Goal: Download file/media

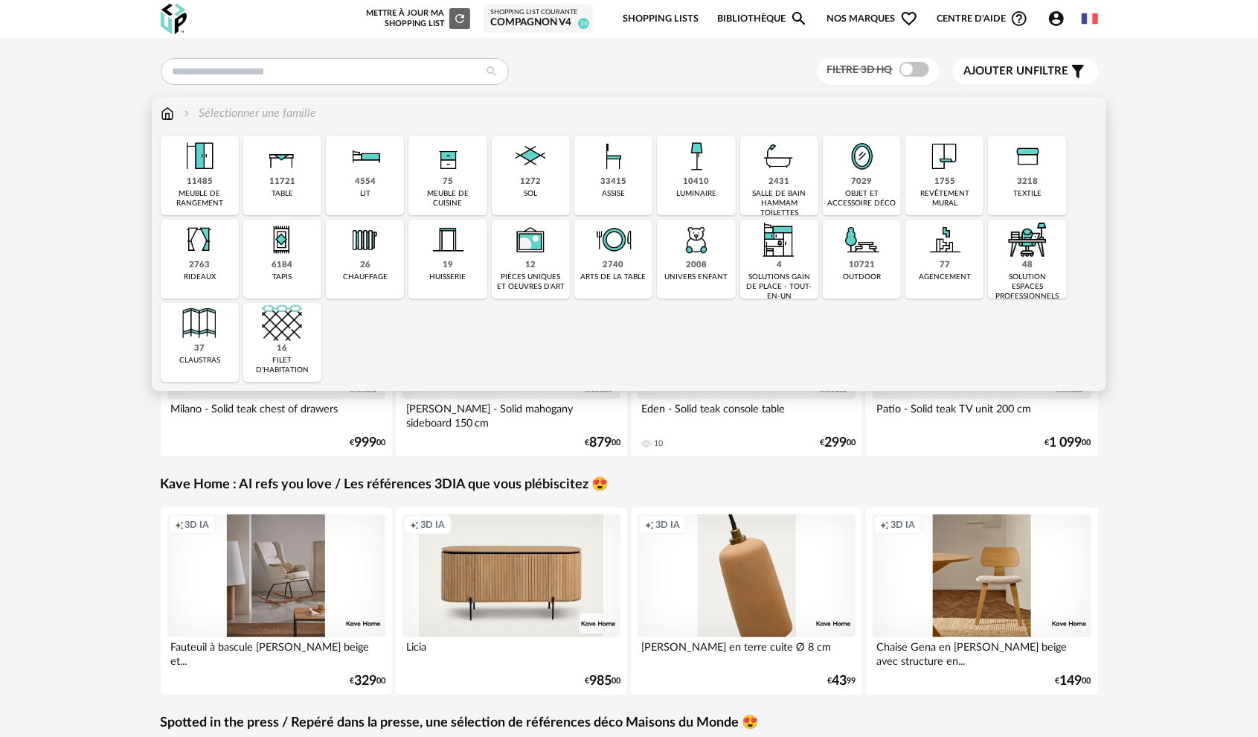
click at [937, 195] on div "Close icon 11485 meuble de rangement 11721 table 4554 lit 75 meuble de cuisine …" at bounding box center [629, 259] width 937 height 246
click at [465, 196] on div "meuble de cuisine" at bounding box center [447, 198] width 69 height 19
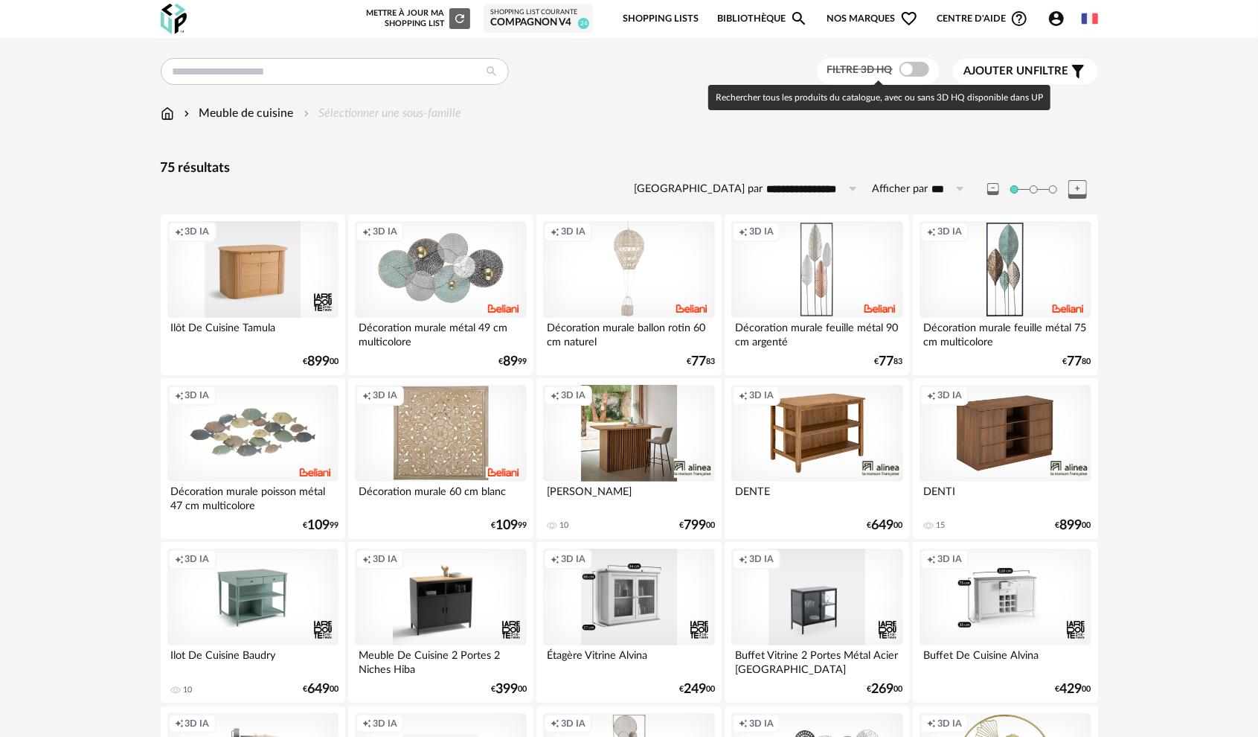
click at [920, 71] on span at bounding box center [915, 69] width 30 height 15
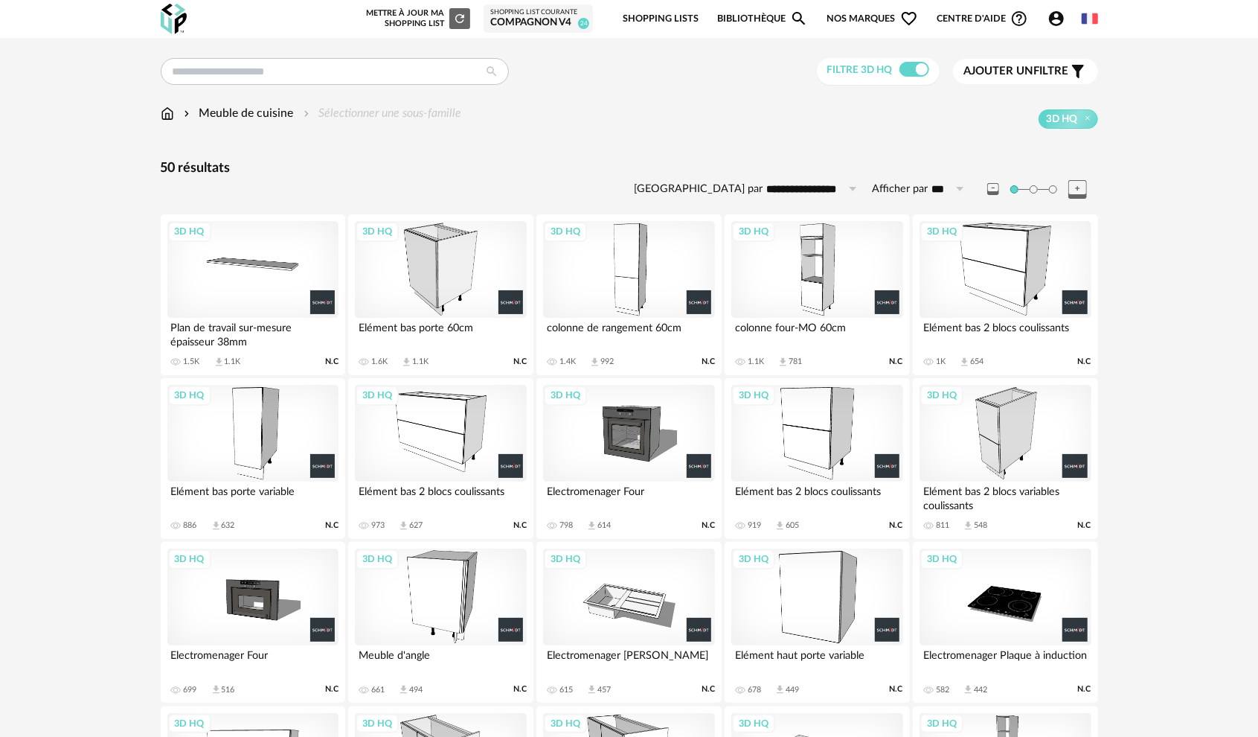
click at [833, 290] on div "3D HQ" at bounding box center [816, 269] width 171 height 97
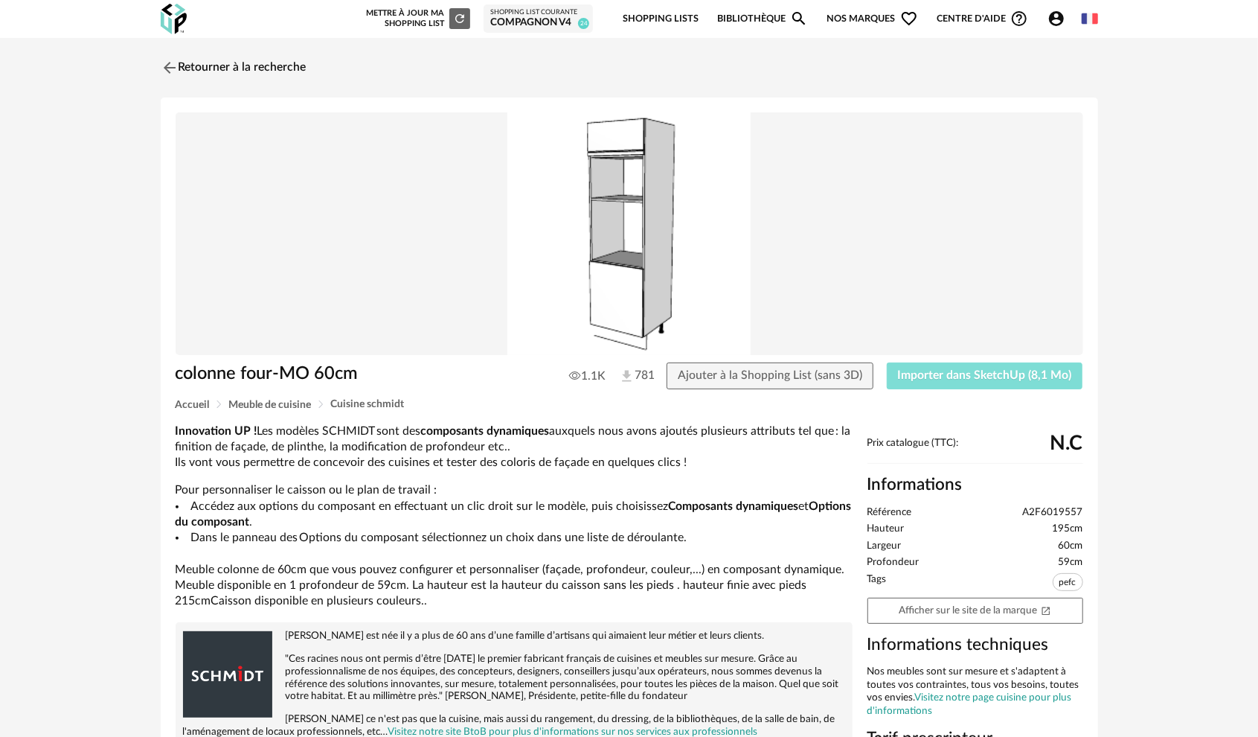
click at [936, 376] on span "Importer dans SketchUp (8,1 Mo)" at bounding box center [985, 375] width 174 height 12
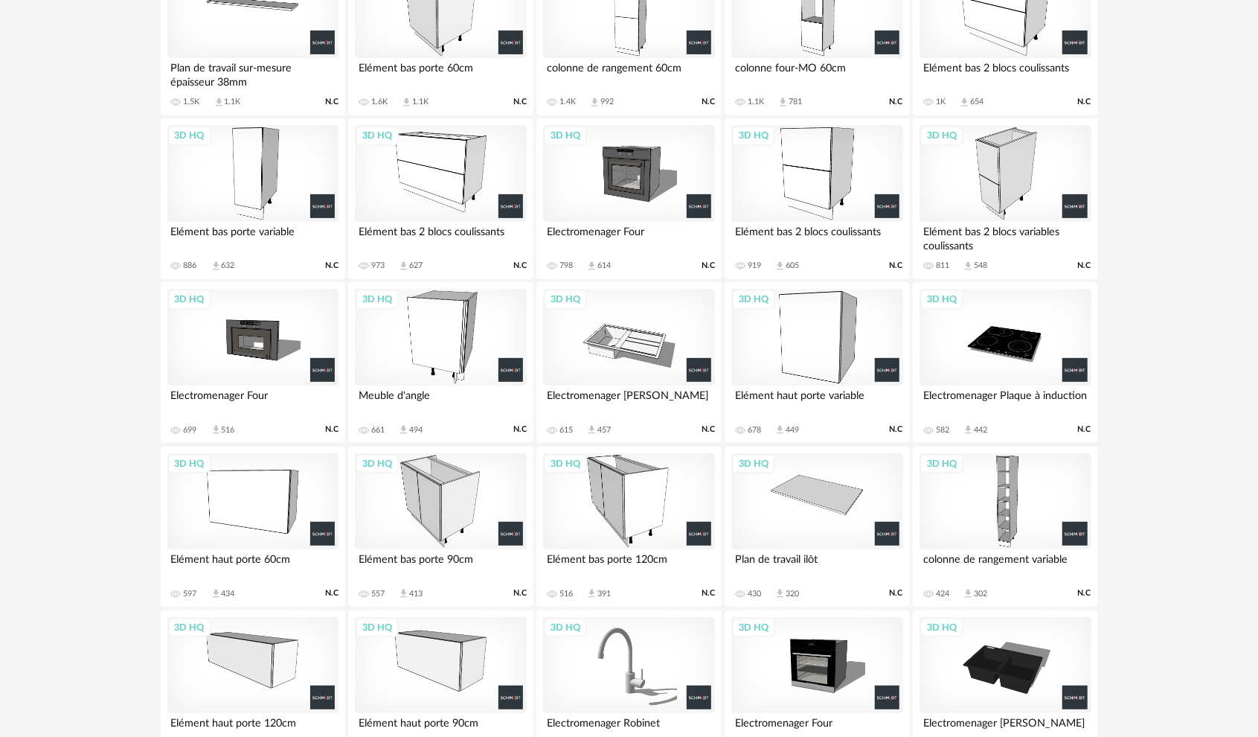
scroll to position [283, 0]
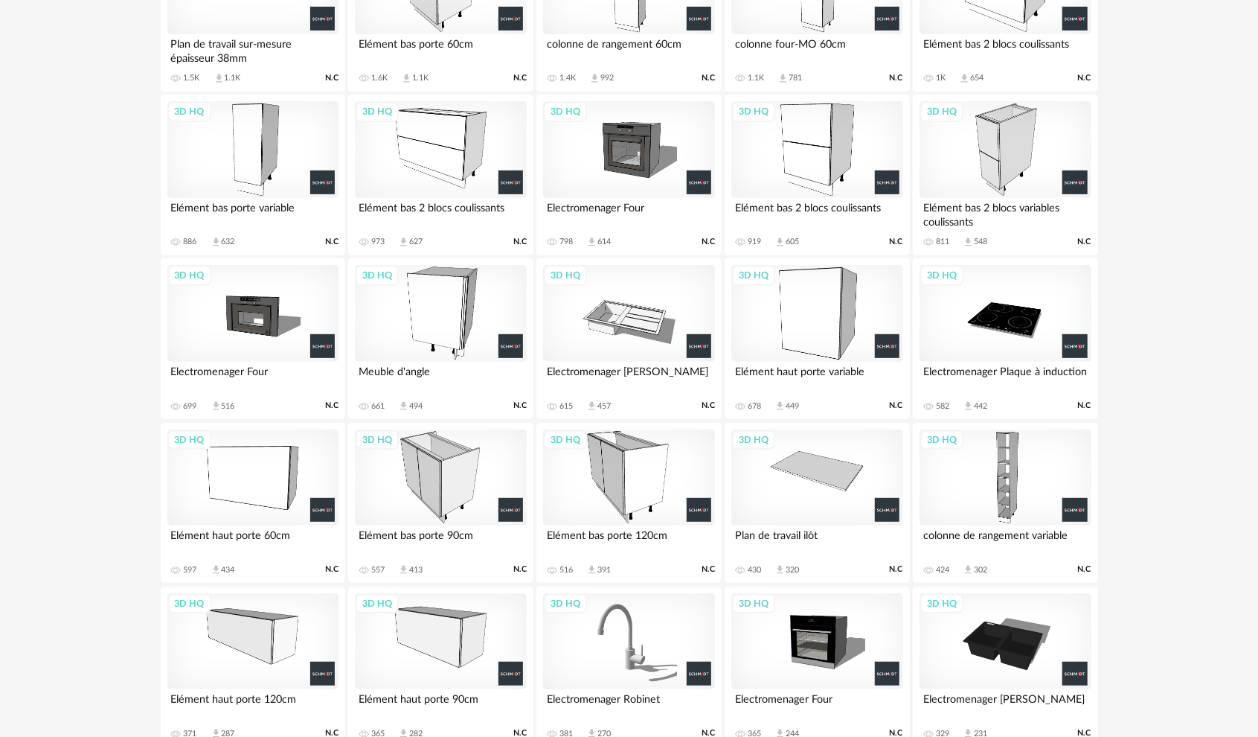
click at [241, 307] on div "3D HQ" at bounding box center [252, 313] width 171 height 97
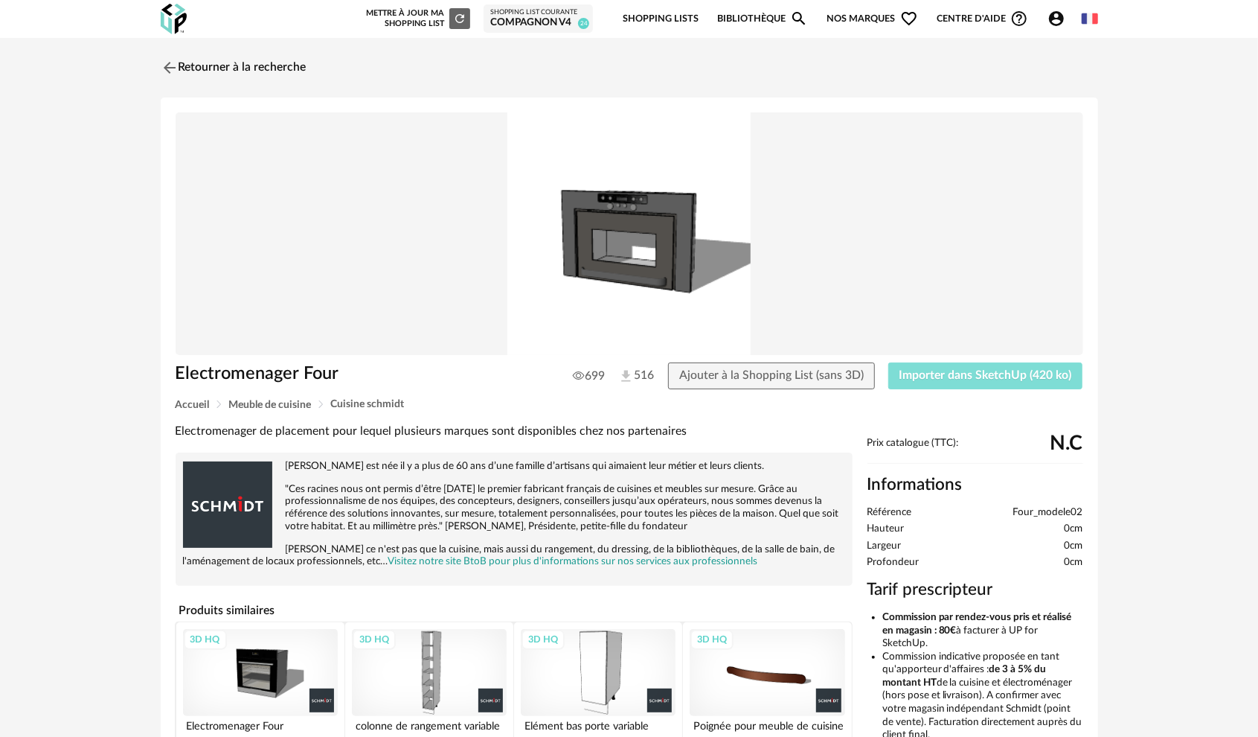
click at [988, 381] on span "Importer dans SketchUp (420 ko)" at bounding box center [986, 375] width 173 height 12
